Goal: Understand process/instructions: Learn about a topic

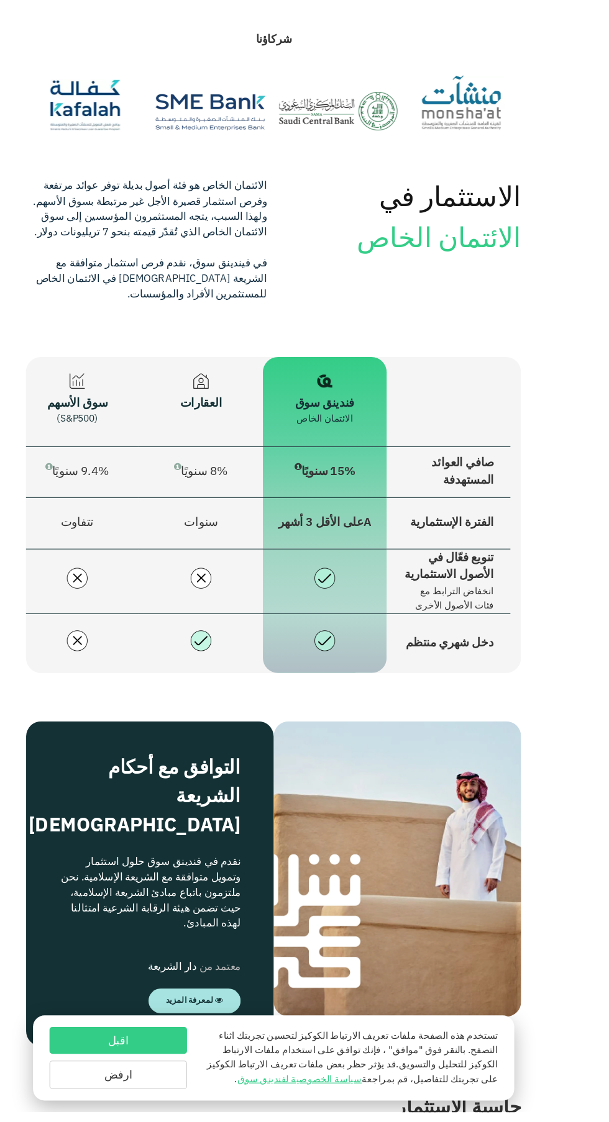
scroll to position [1369, 0]
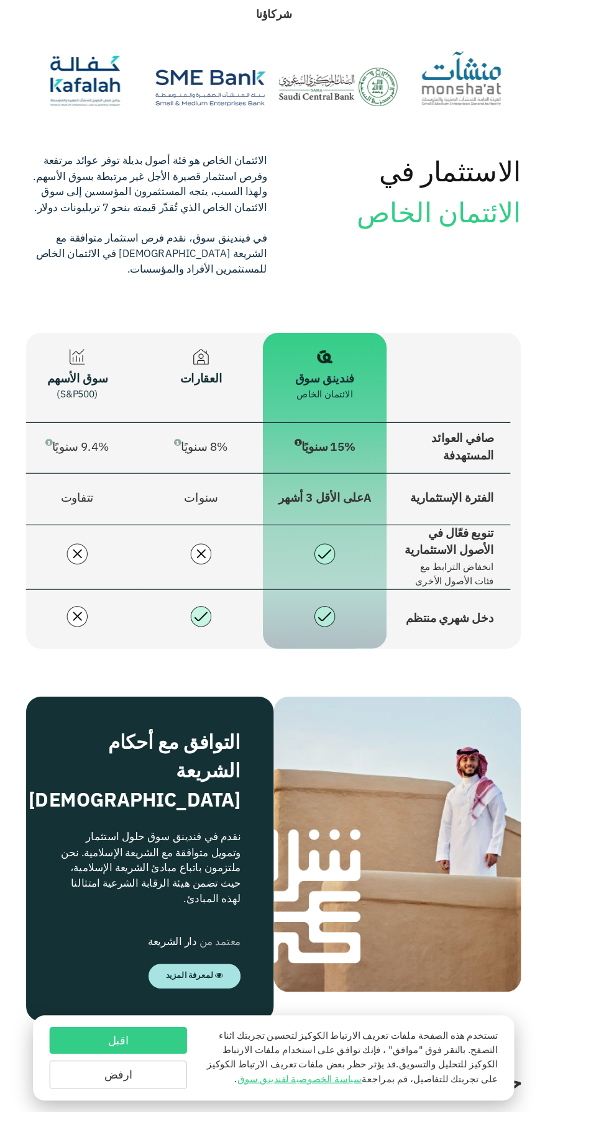
type tc-range-slider "4"
click at [188, 1069] on button "اقبل" at bounding box center [164, 1057] width 124 height 24
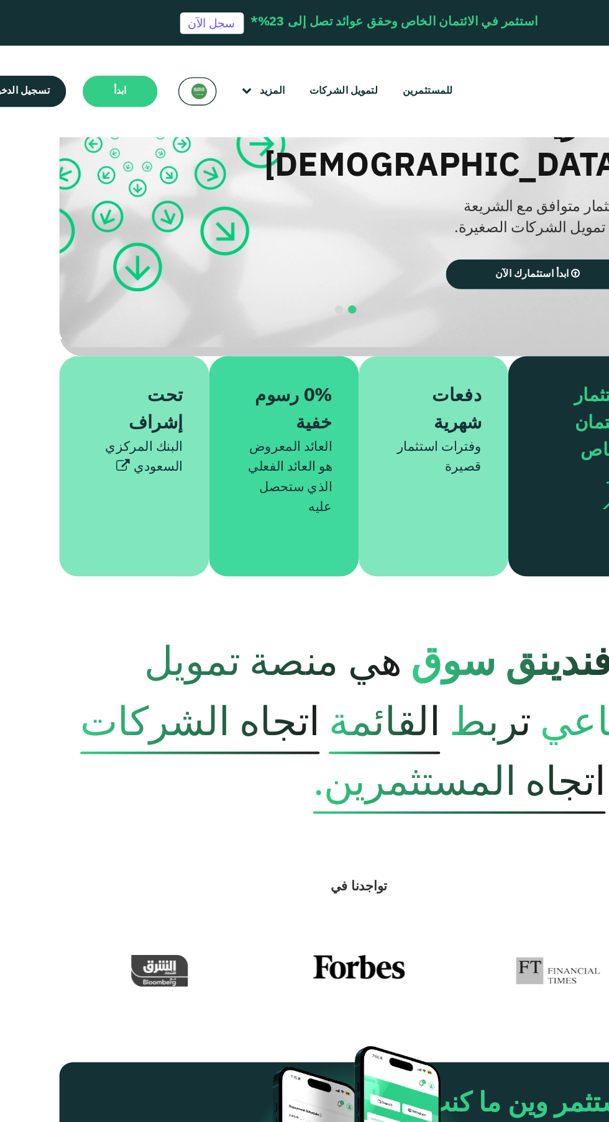
scroll to position [0, 0]
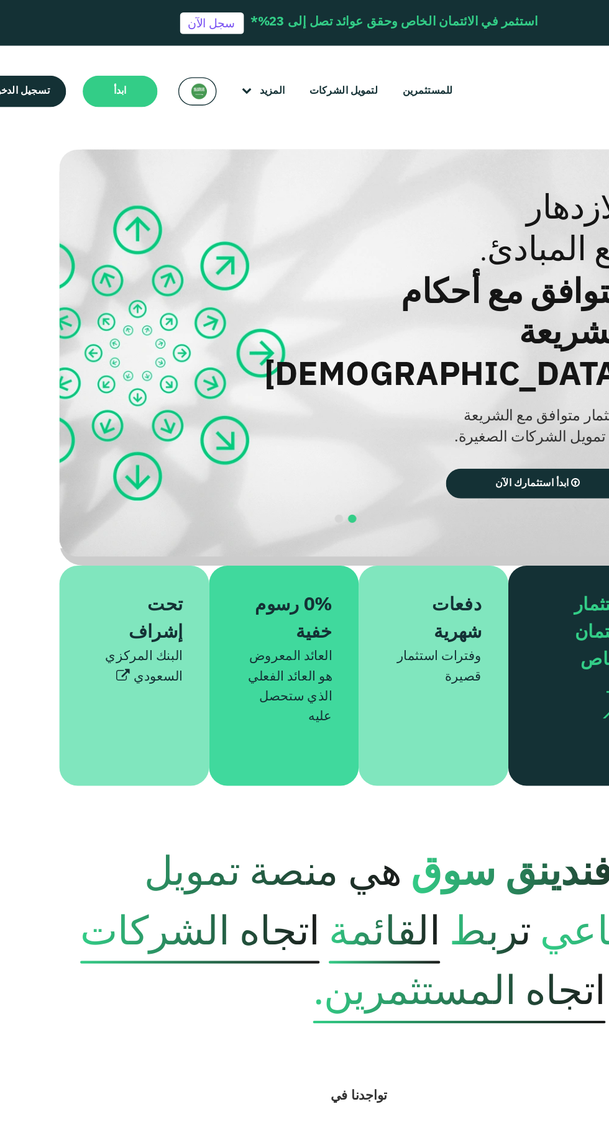
click at [222, 62] on main "المزيد" at bounding box center [233, 68] width 39 height 20
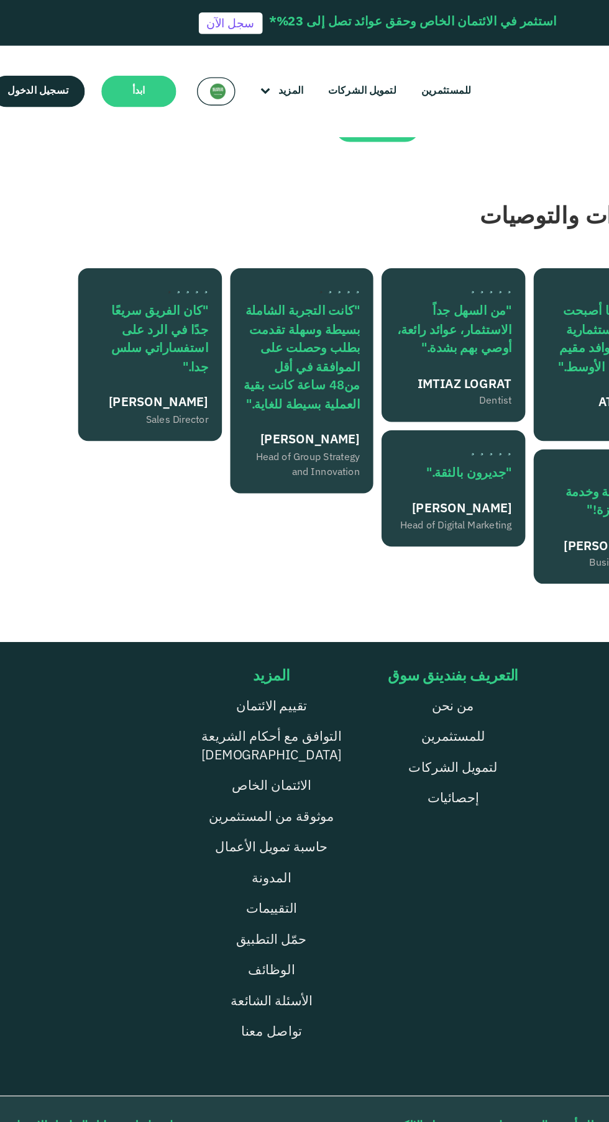
scroll to position [3104, 0]
